Goal: Information Seeking & Learning: Learn about a topic

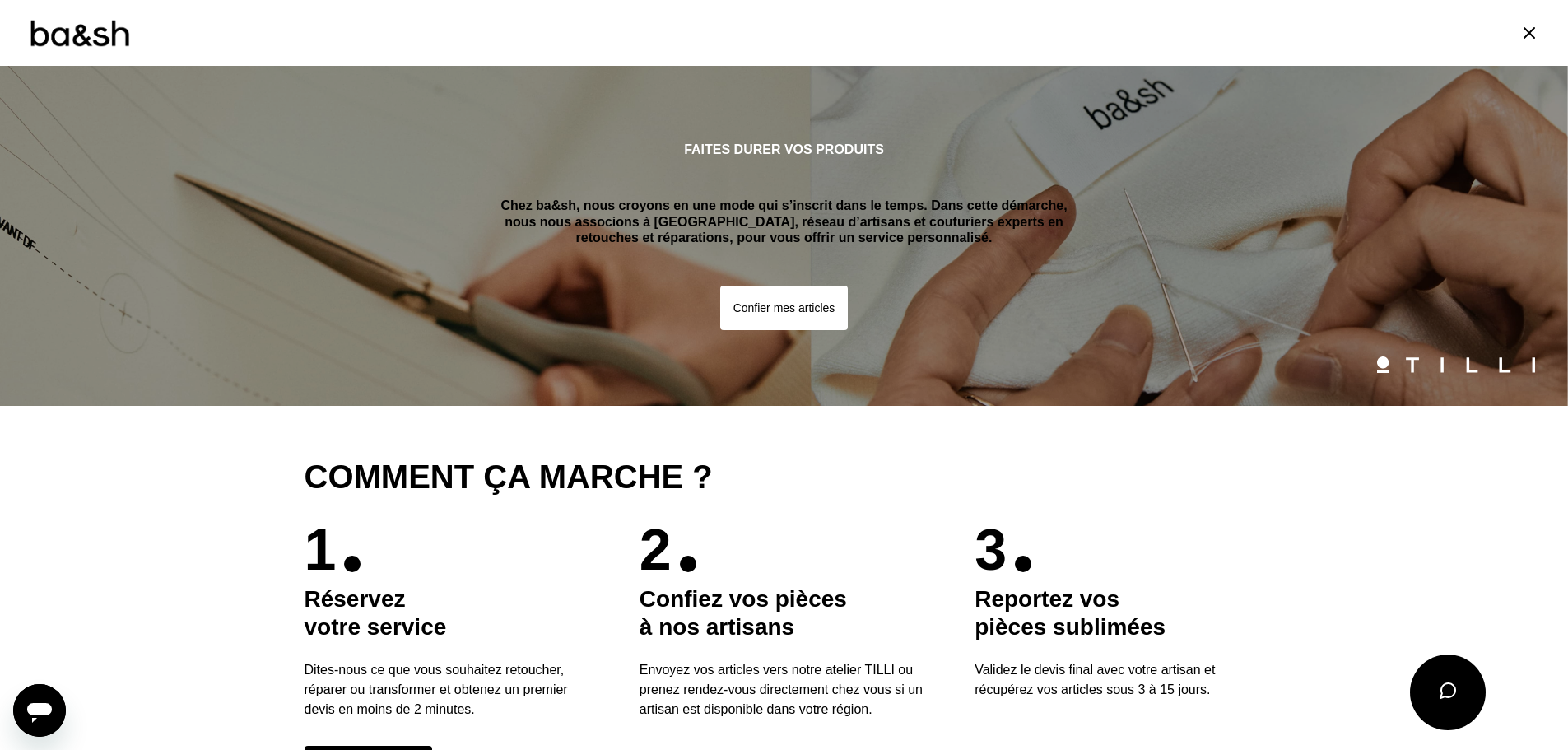
scroll to position [3025, 0]
click at [1519, 36] on icon at bounding box center [1528, 32] width 19 height 19
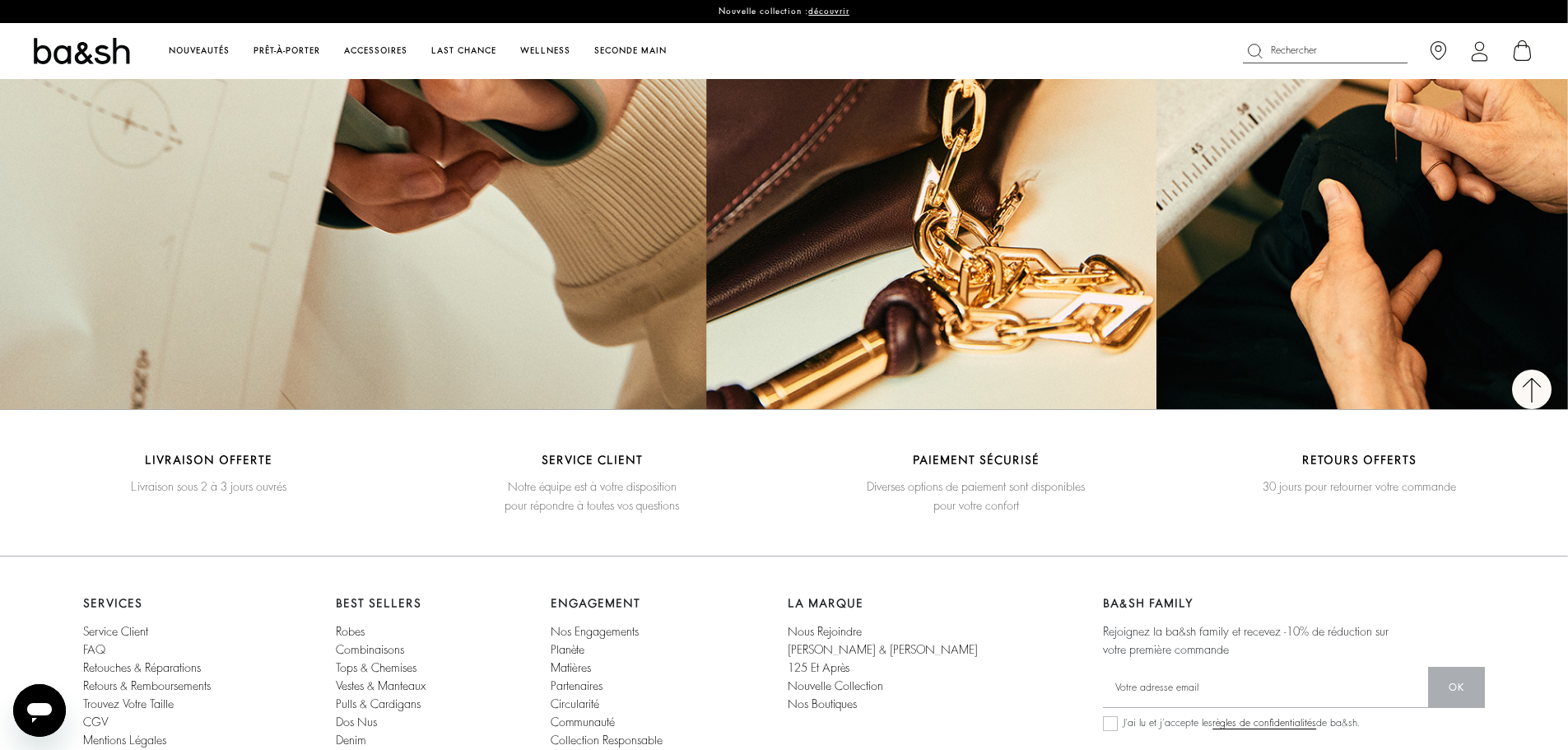
scroll to position [2530, 0]
click at [283, 50] on span "Prêt-à-porter" at bounding box center [290, 51] width 73 height 8
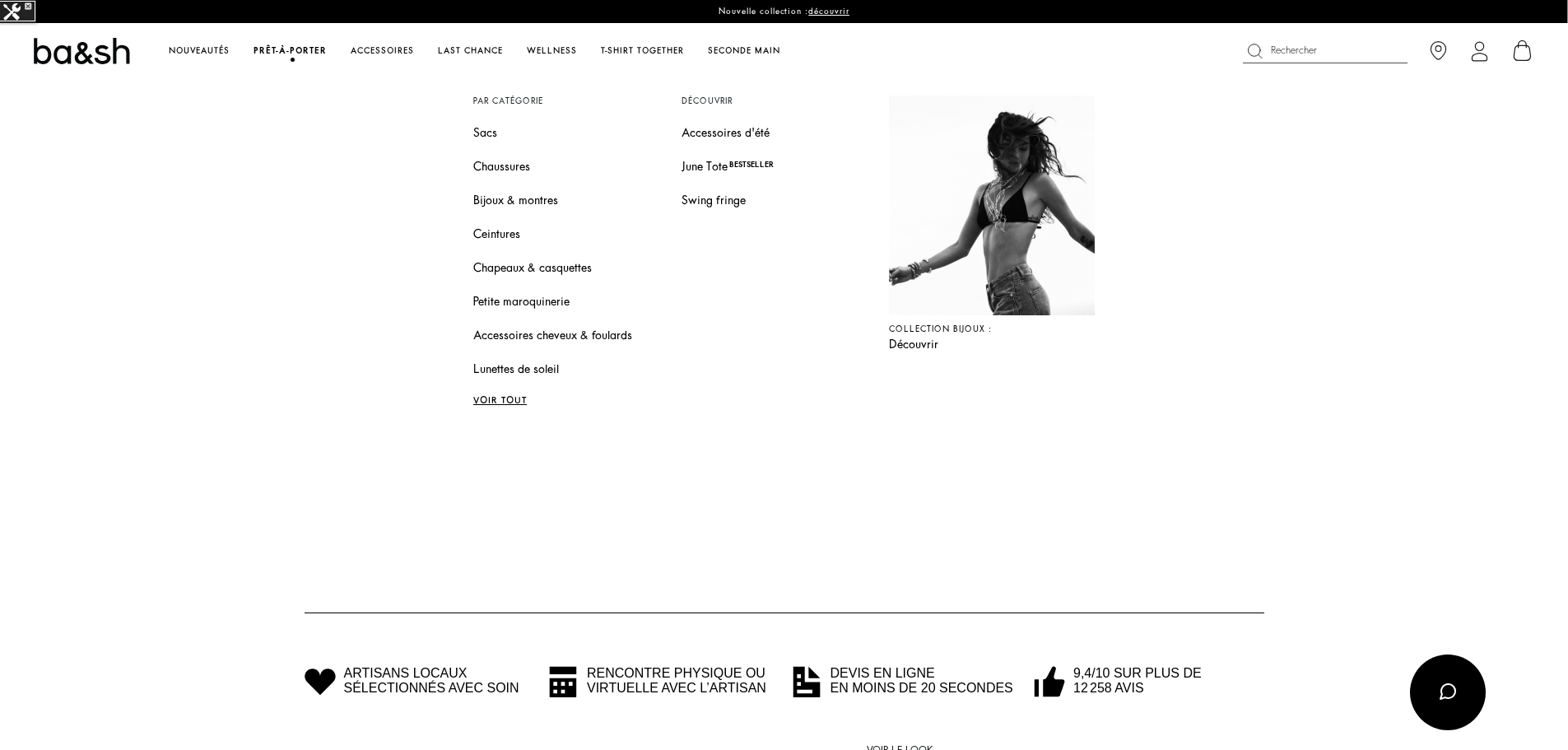
click at [301, 55] on span "Prêt-à-porter" at bounding box center [290, 51] width 73 height 8
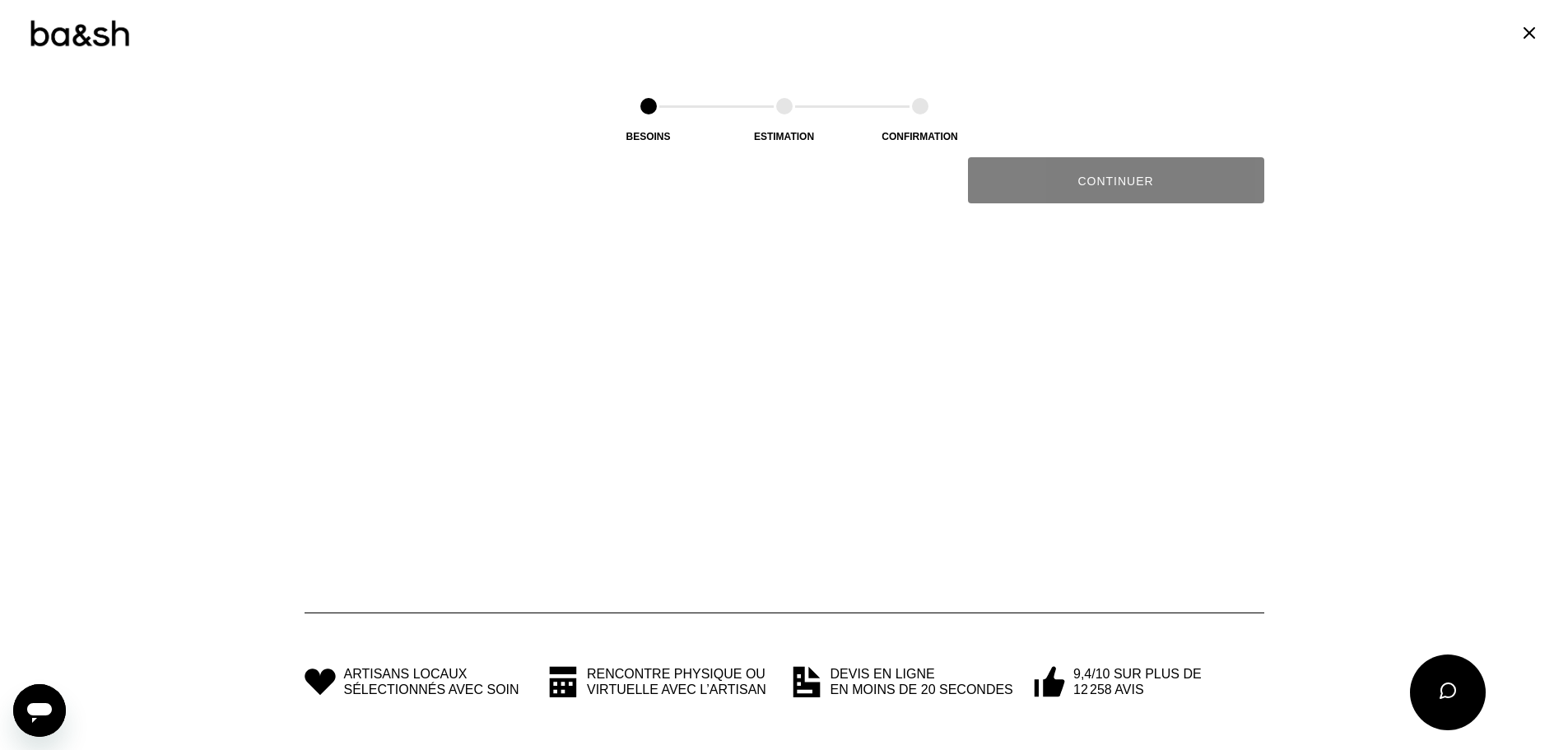
scroll to position [615, 0]
